Goal: Information Seeking & Learning: Check status

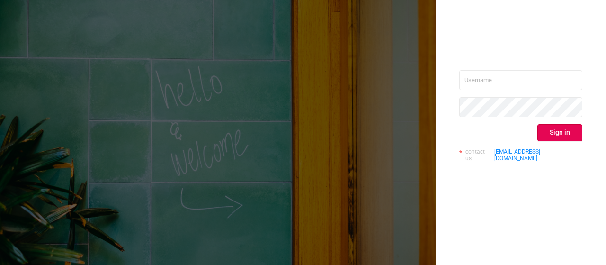
click at [513, 82] on input "text" at bounding box center [521, 80] width 123 height 20
type input "[EMAIL_ADDRESS][DOMAIN_NAME]"
click at [340, 183] on div "[EMAIL_ADDRESS][DOMAIN_NAME] Sign in contact us [EMAIL_ADDRESS][DOMAIN_NAME]" at bounding box center [303, 132] width 606 height 265
click at [571, 135] on button "Sign in" at bounding box center [560, 132] width 45 height 17
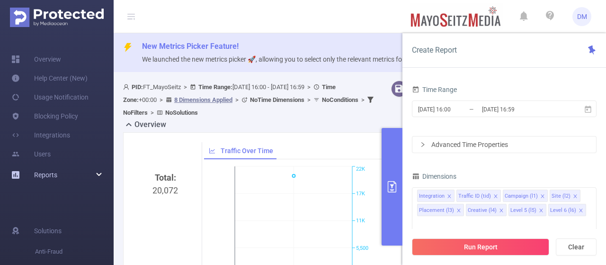
click at [93, 170] on div "Reports" at bounding box center [57, 174] width 114 height 19
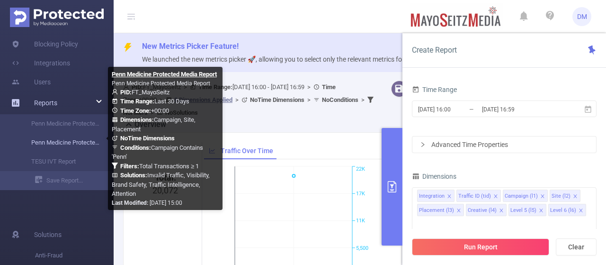
click at [79, 138] on link "Penn Medicine Protected Media Report" at bounding box center [60, 142] width 83 height 19
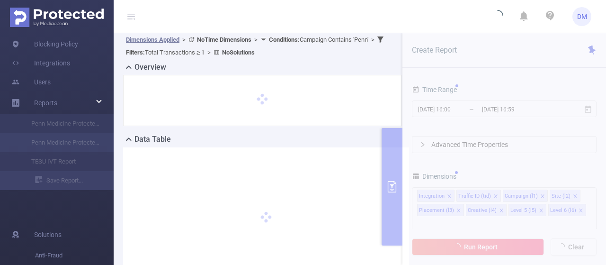
scroll to position [80, 0]
type input "[DATE] 00:00"
type input "[DATE] 23:59"
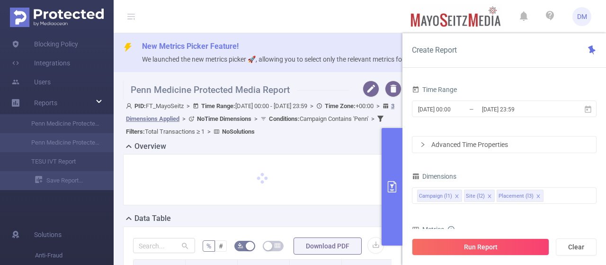
scroll to position [0, 0]
click at [392, 182] on icon "primary" at bounding box center [392, 186] width 11 height 11
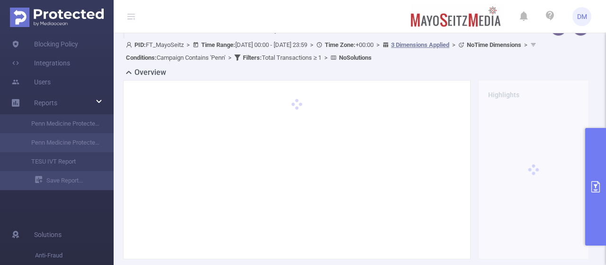
scroll to position [63, 0]
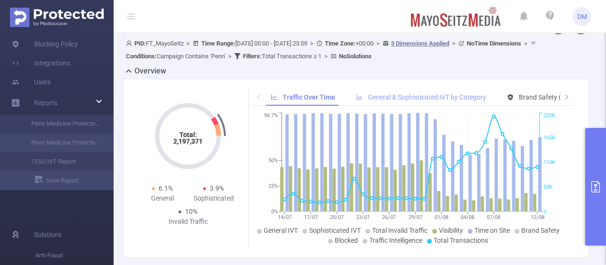
click at [398, 101] on div "General & Sophisticated IVT by Category" at bounding box center [422, 98] width 140 height 18
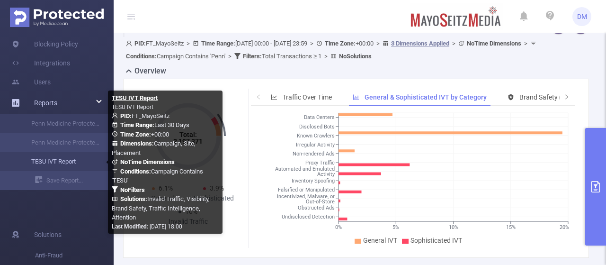
click at [71, 166] on link "TESU IVT Report" at bounding box center [60, 161] width 83 height 19
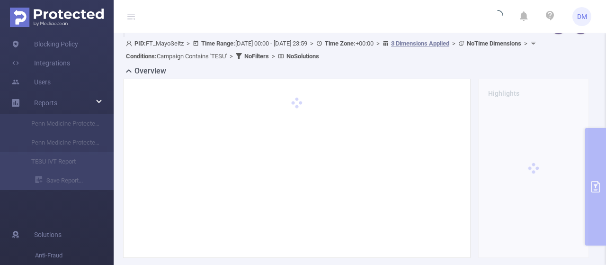
click at [348, 6] on header "DM" at bounding box center [303, 16] width 606 height 33
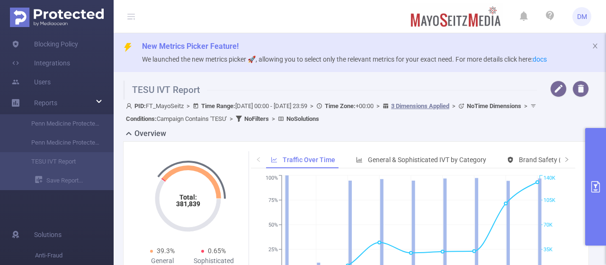
scroll to position [0, 0]
click at [400, 163] on div "General & Sophisticated IVT by Category" at bounding box center [422, 160] width 140 height 18
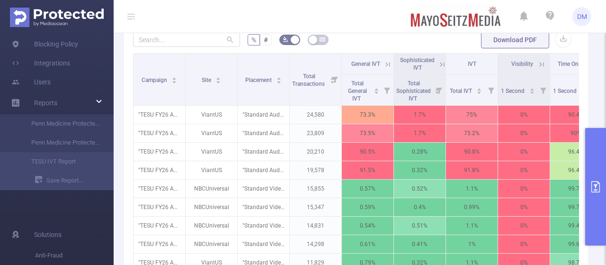
scroll to position [324, 0]
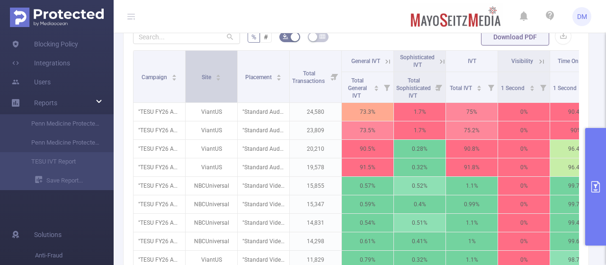
click at [220, 73] on icon "icon: caret-up" at bounding box center [218, 75] width 5 height 5
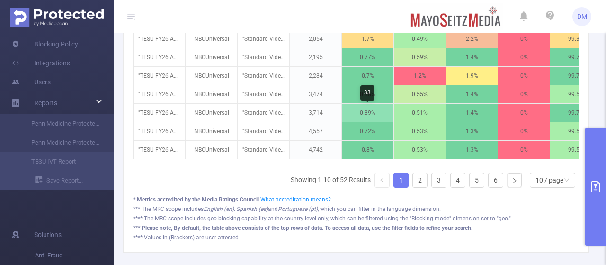
scroll to position [455, 0]
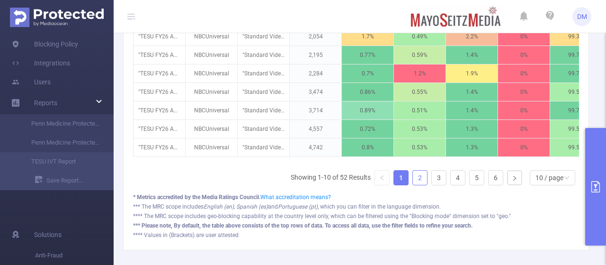
click at [416, 183] on link "2" at bounding box center [420, 178] width 14 height 14
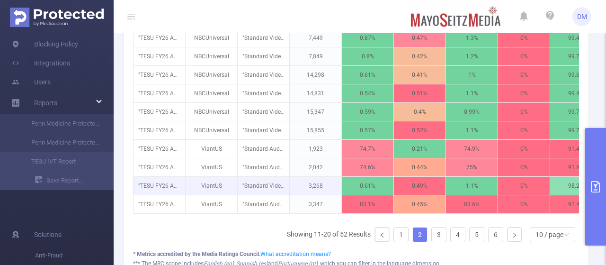
scroll to position [398, 0]
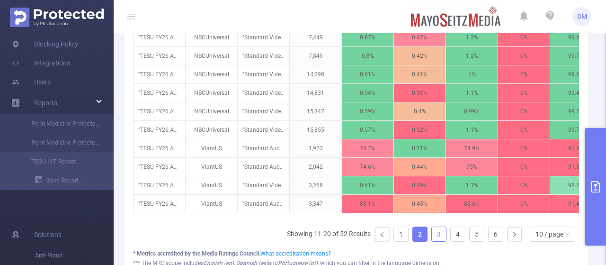
click at [432, 233] on link "3" at bounding box center [439, 234] width 14 height 14
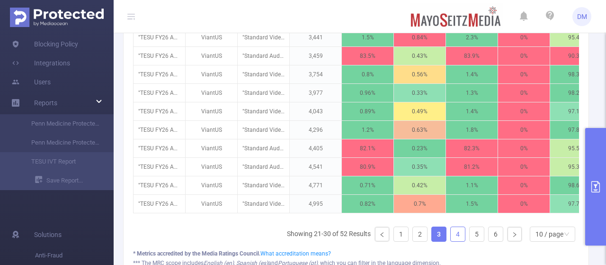
click at [451, 237] on link "4" at bounding box center [458, 234] width 14 height 14
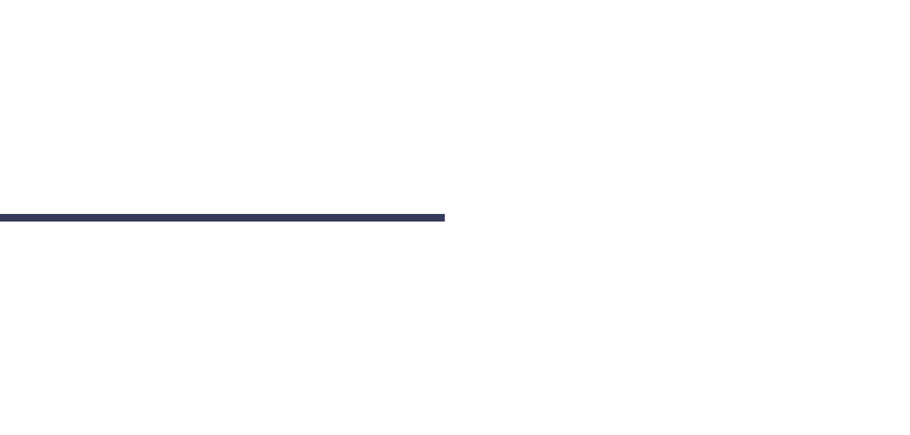
scroll to position [100, 0]
